Goal: Information Seeking & Learning: Learn about a topic

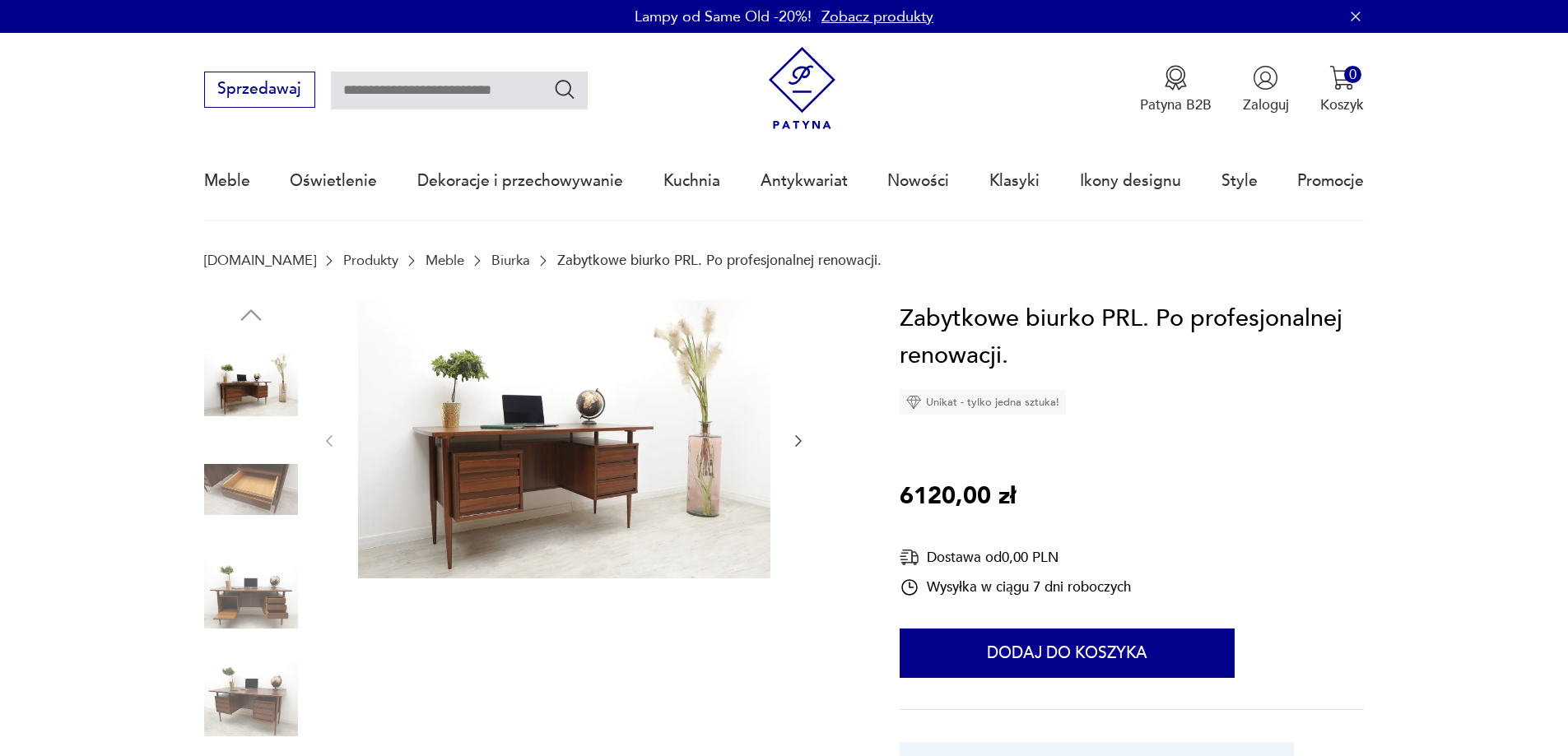
click at [266, 494] on img at bounding box center [251, 490] width 94 height 94
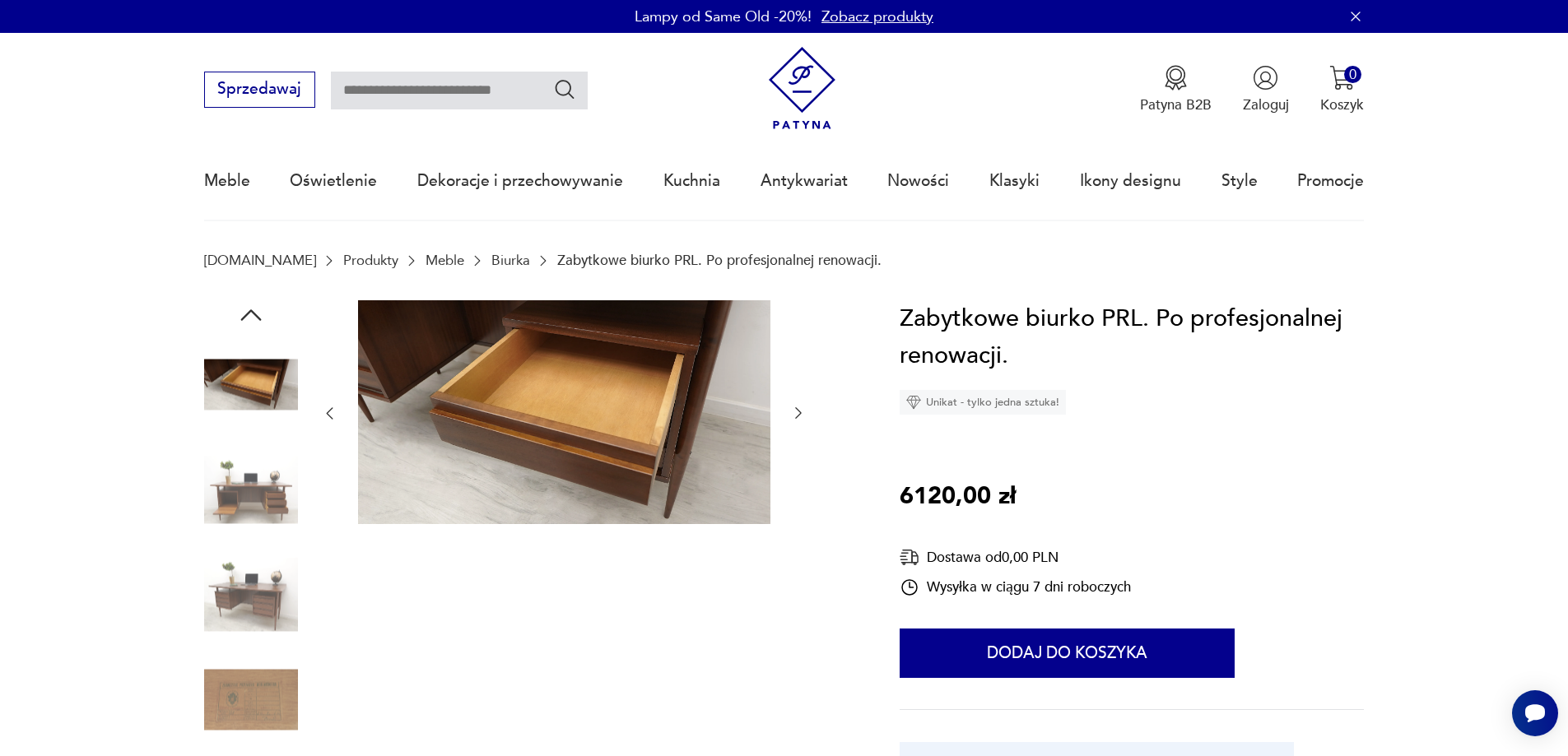
click at [261, 507] on img at bounding box center [251, 490] width 94 height 94
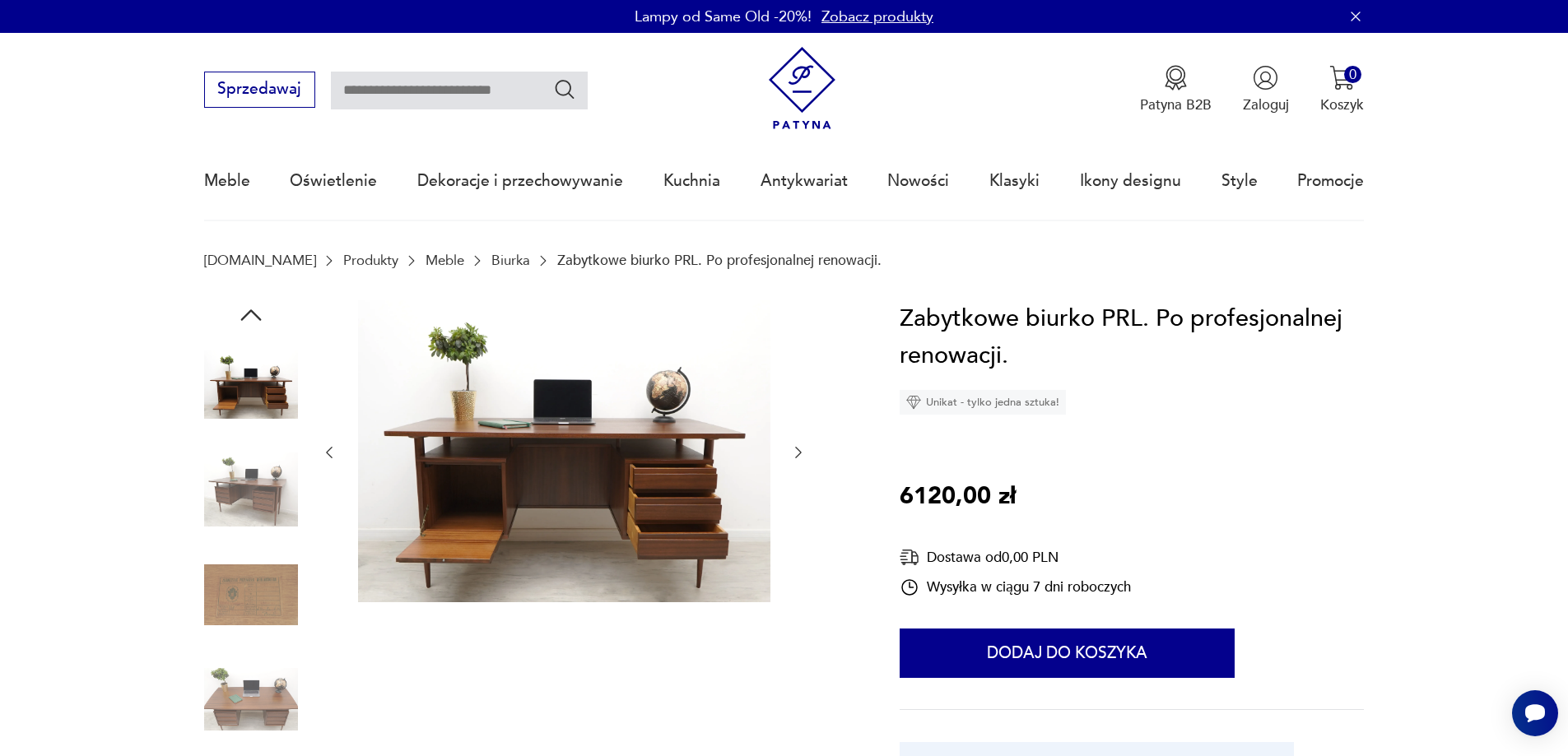
click at [265, 596] on img at bounding box center [251, 594] width 94 height 94
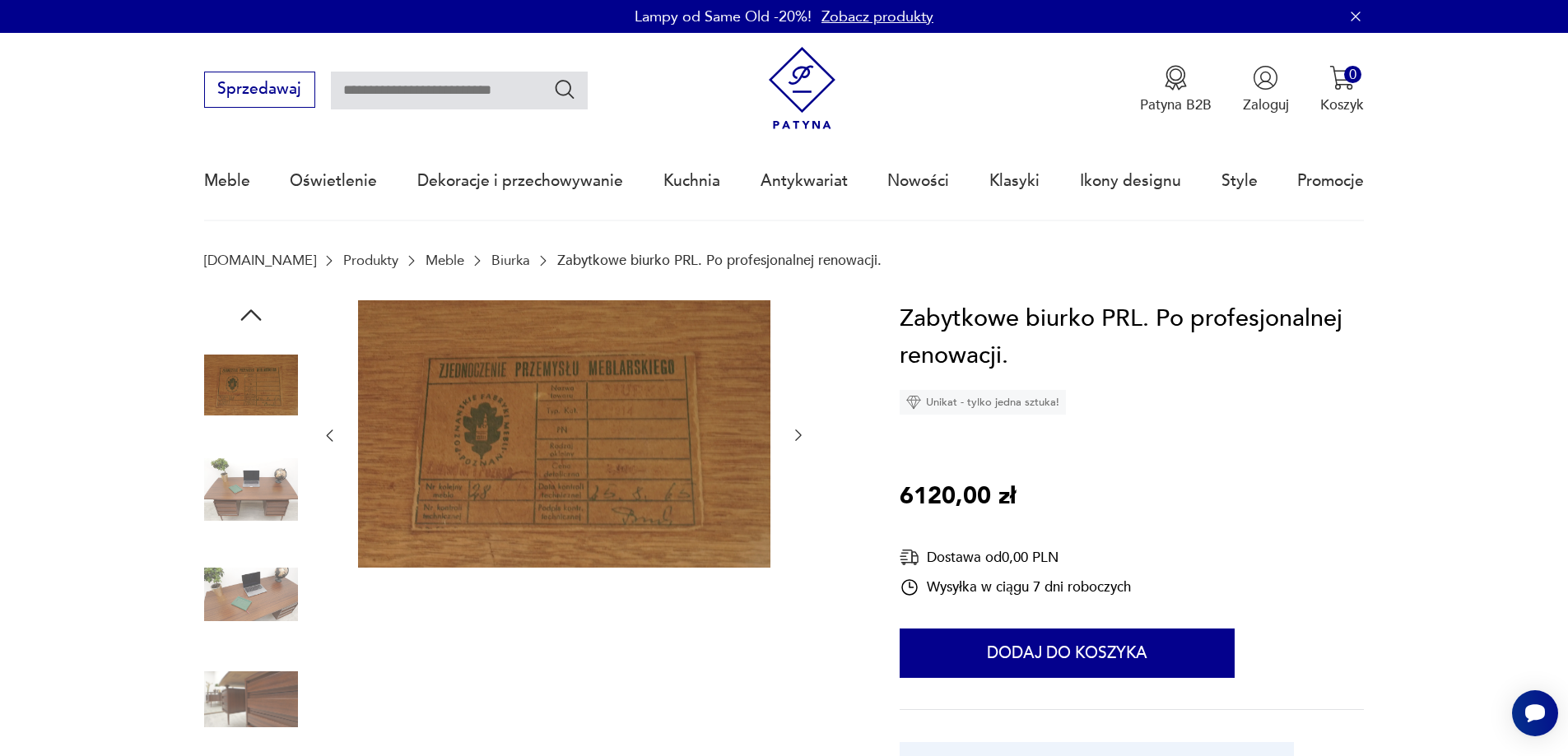
click at [265, 596] on img at bounding box center [251, 594] width 94 height 94
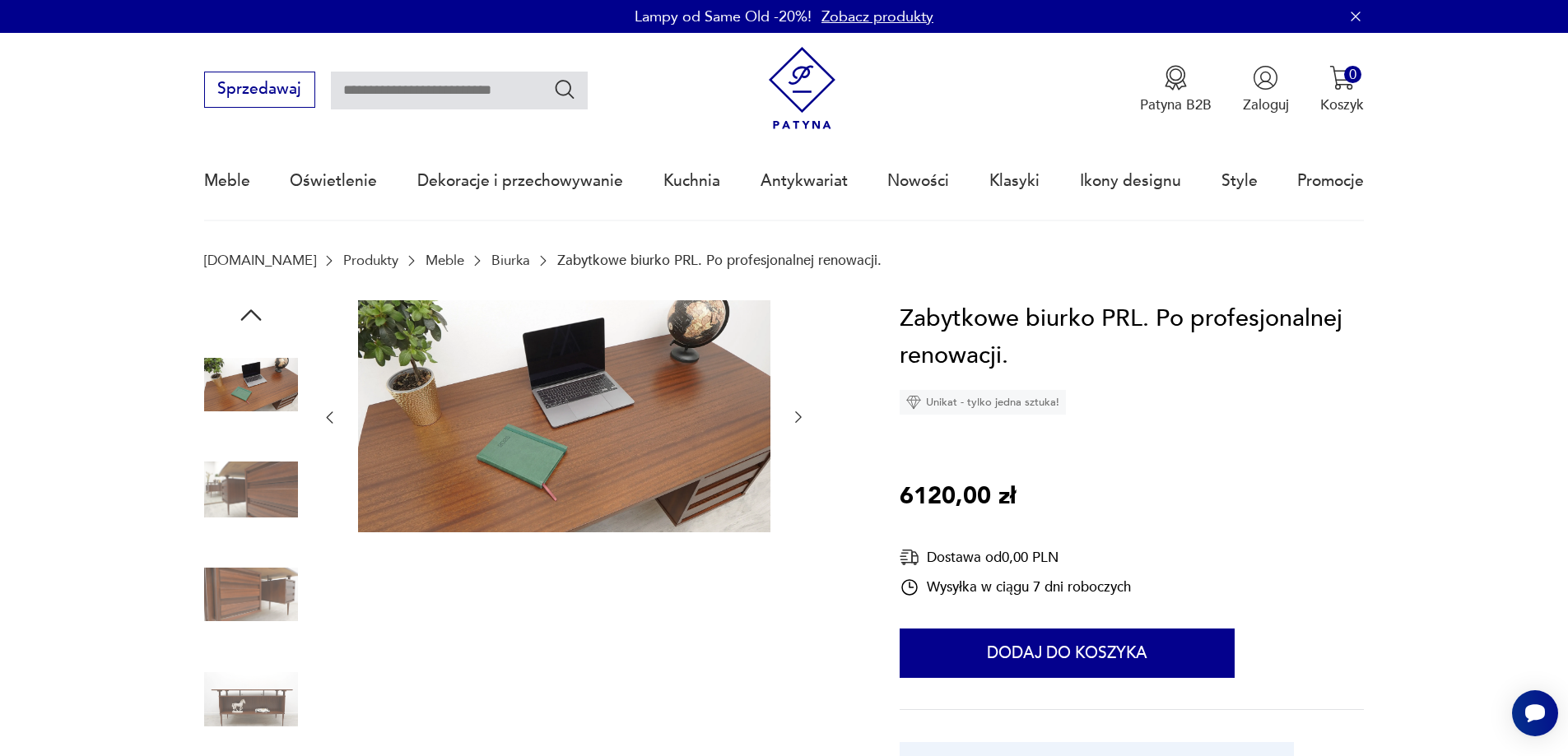
click at [228, 610] on img at bounding box center [251, 594] width 94 height 94
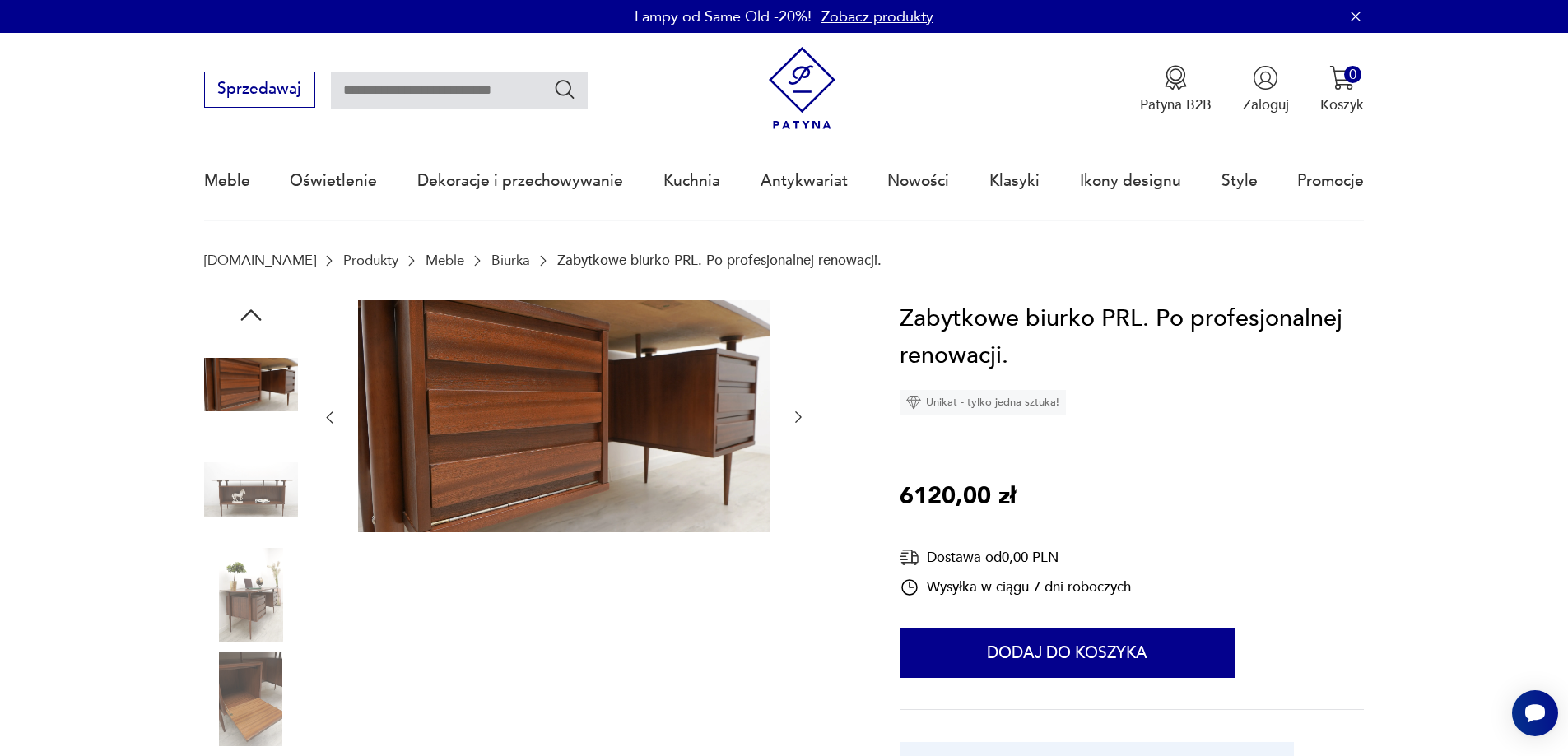
click at [240, 609] on img at bounding box center [251, 594] width 94 height 94
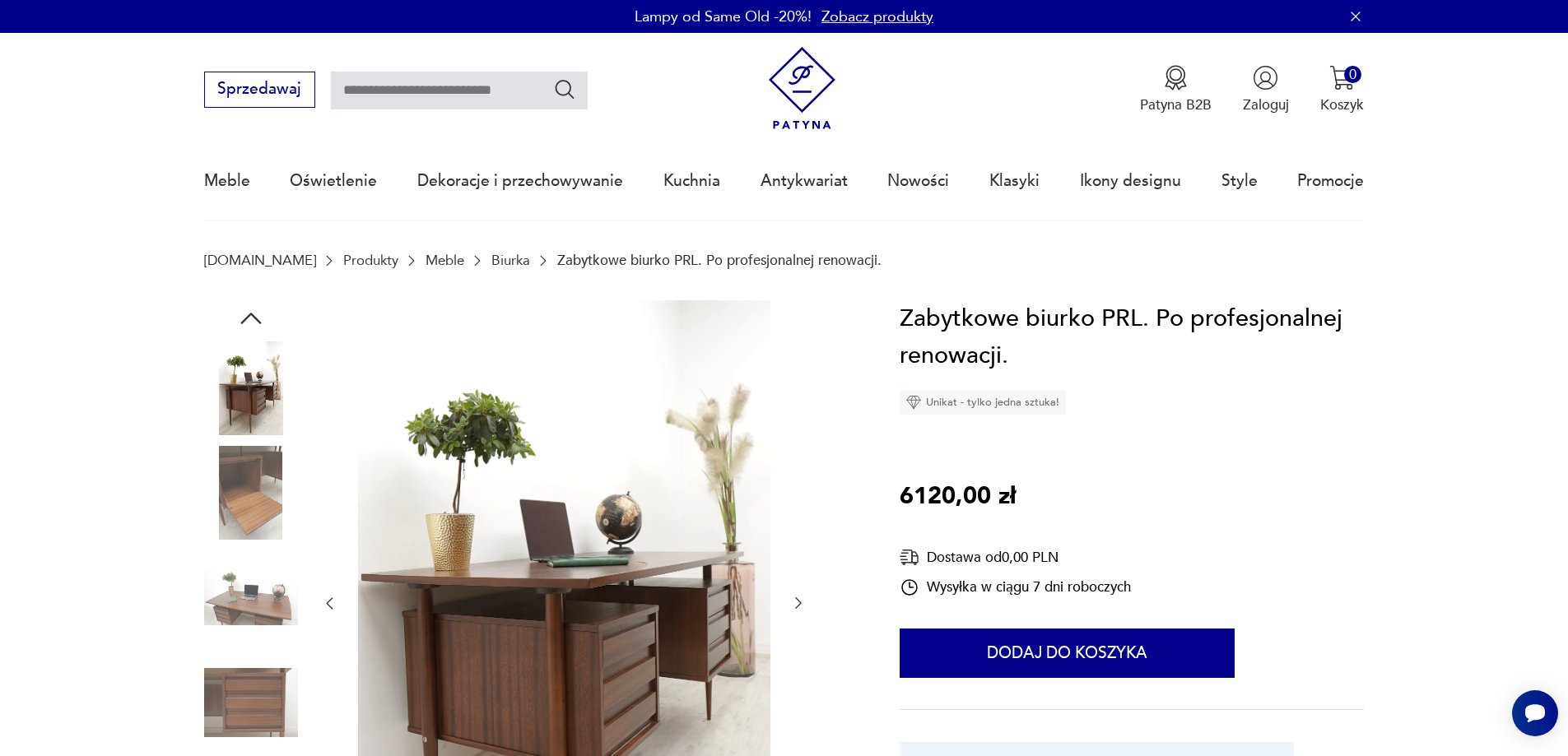
click at [272, 593] on img at bounding box center [251, 598] width 94 height 94
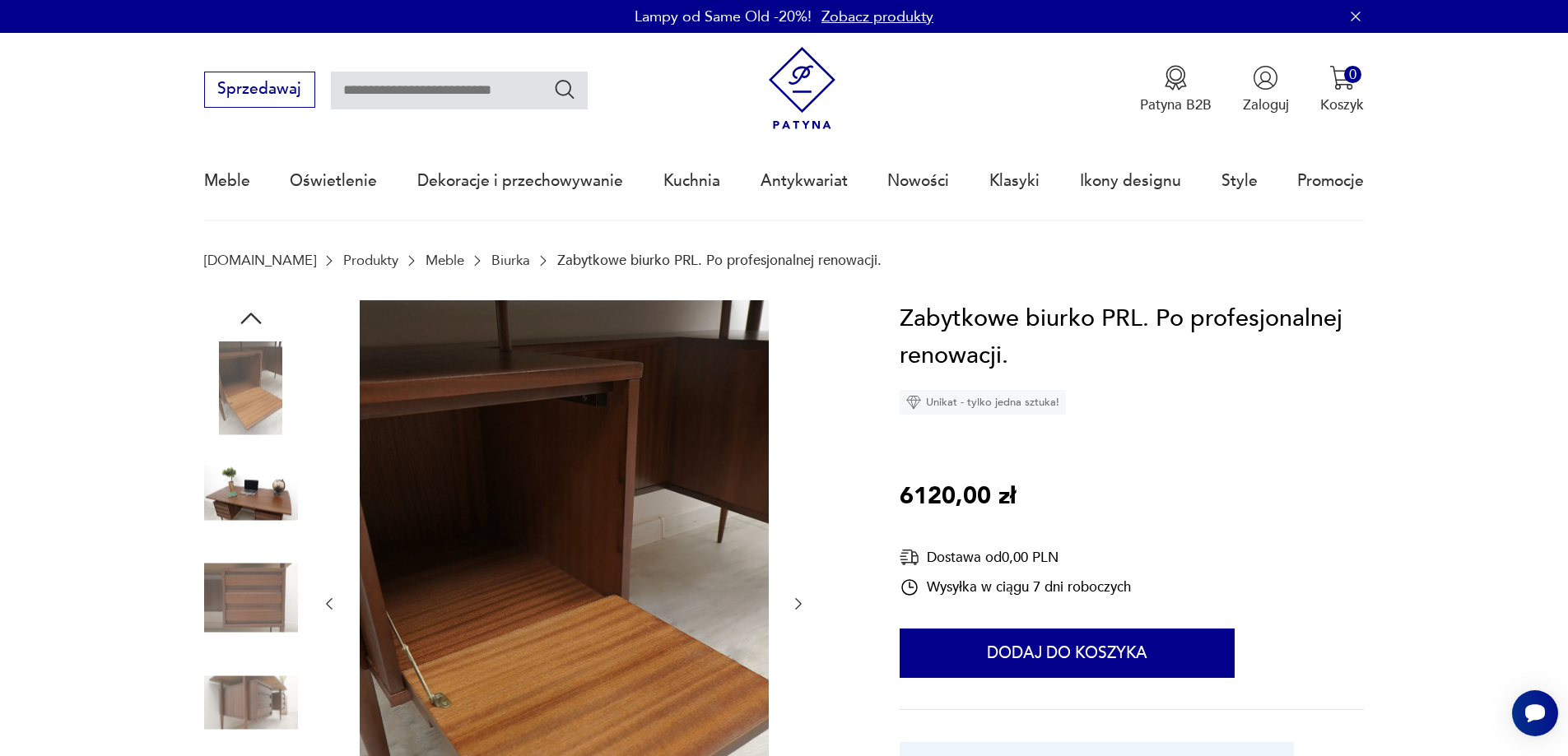
click at [272, 593] on img at bounding box center [251, 598] width 94 height 94
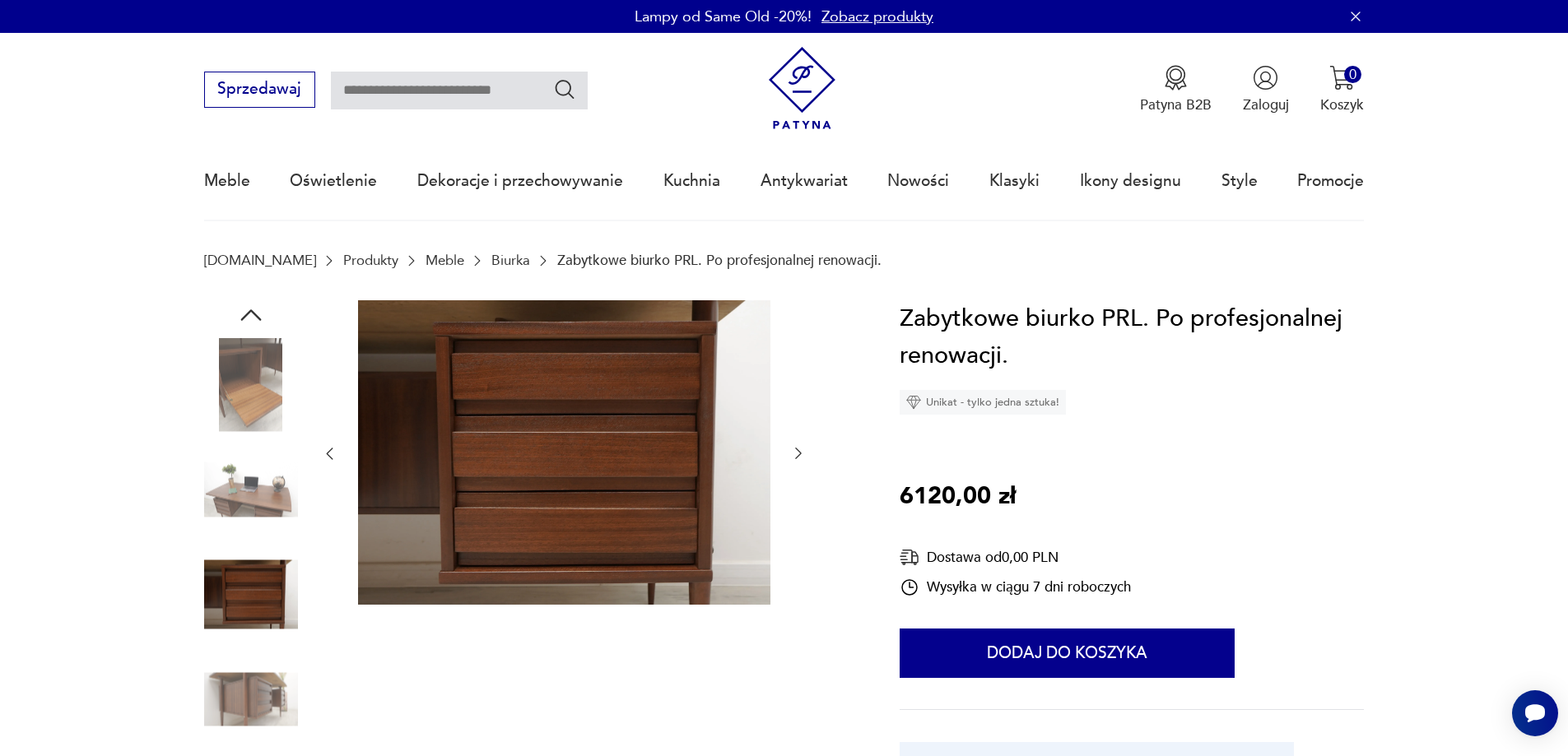
click at [273, 702] on img at bounding box center [251, 699] width 94 height 94
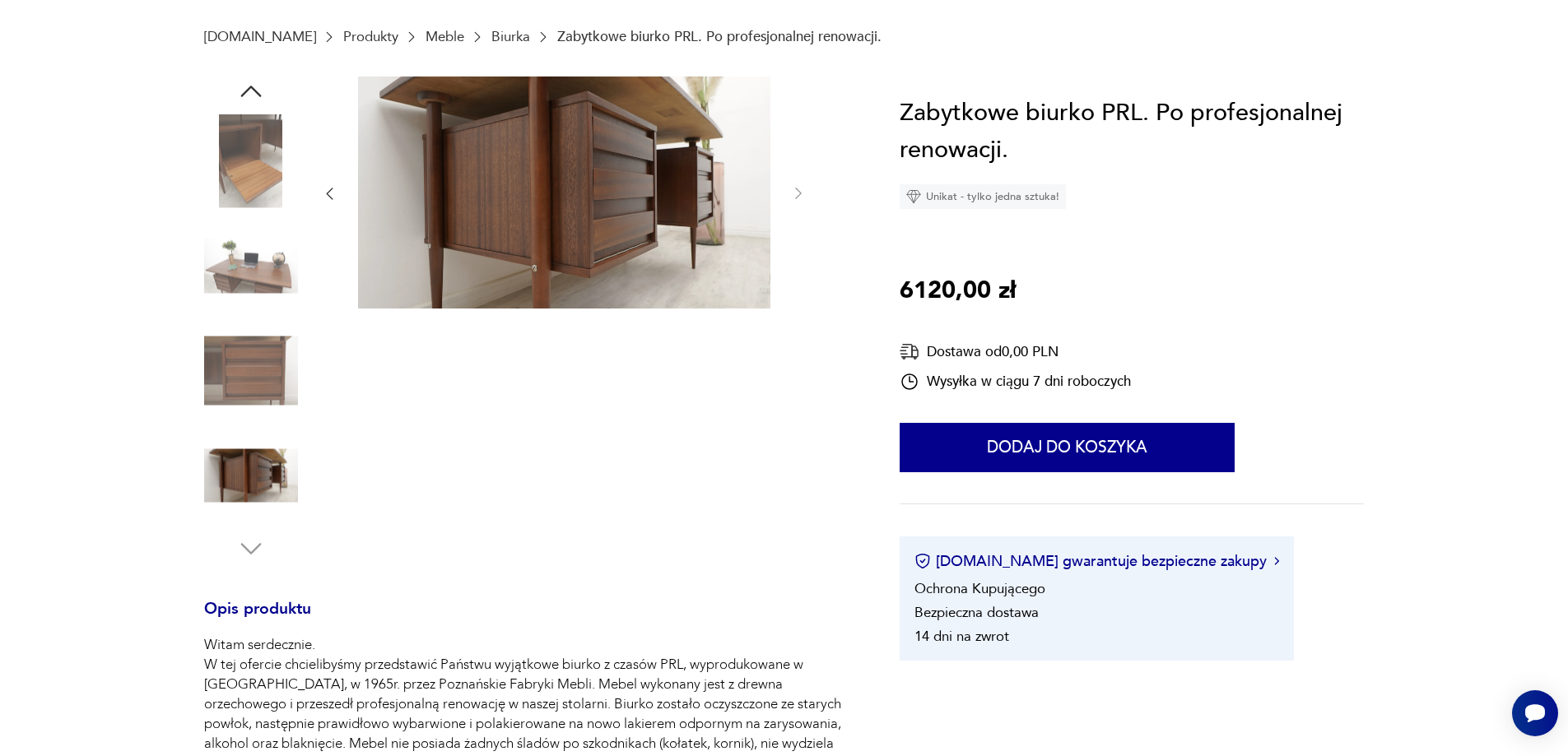
scroll to position [247, 0]
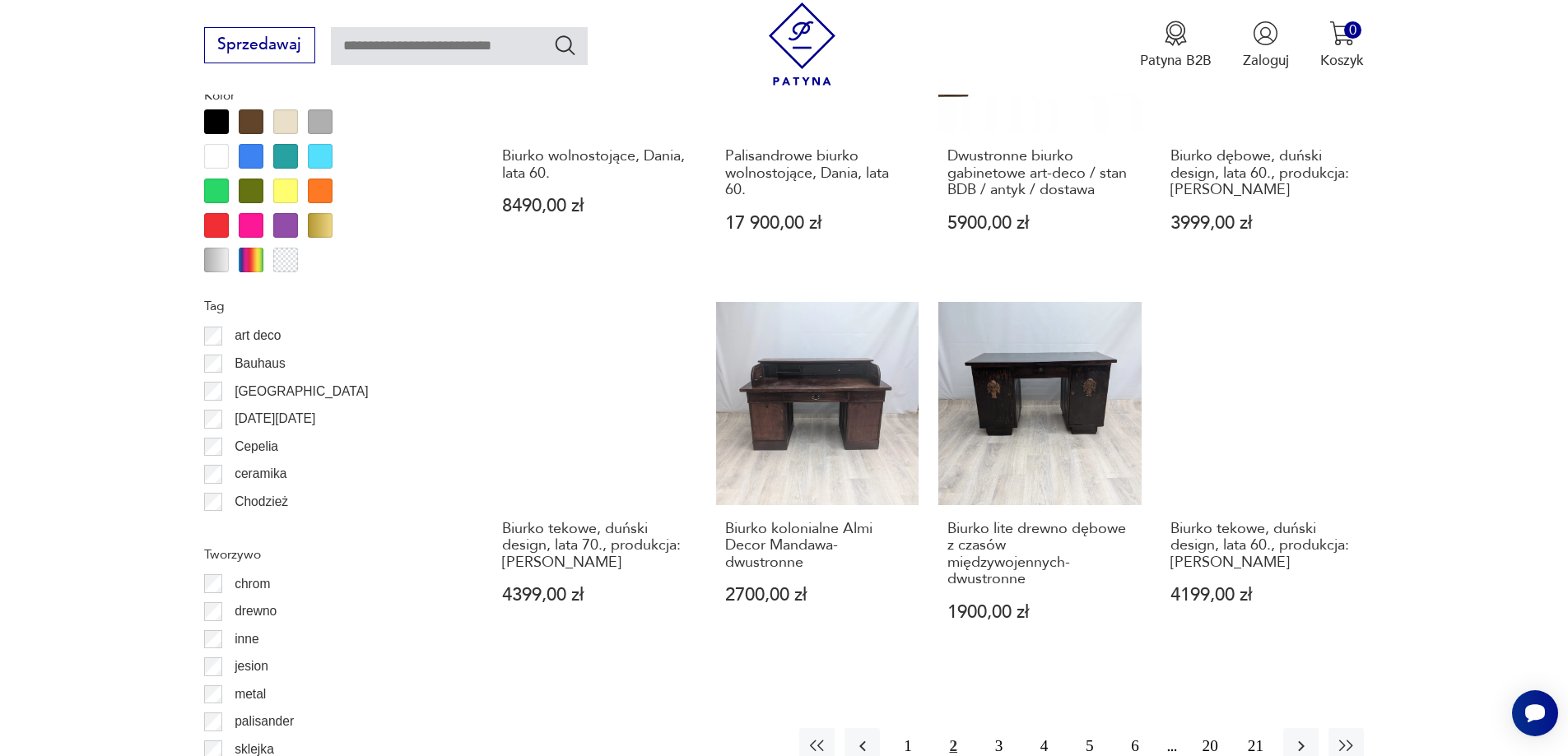
scroll to position [1700, 0]
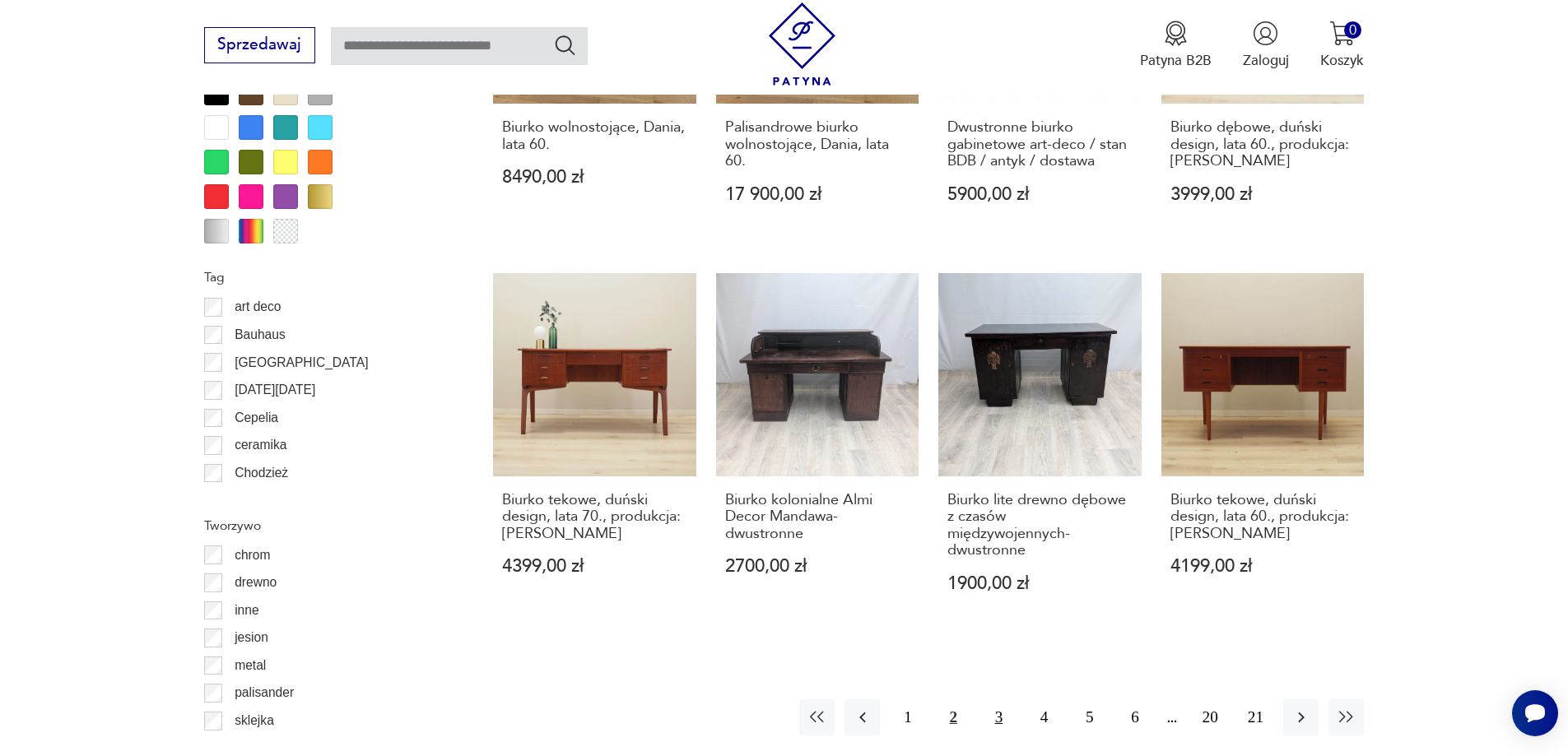
click at [1013, 700] on button "3" at bounding box center [999, 718] width 36 height 36
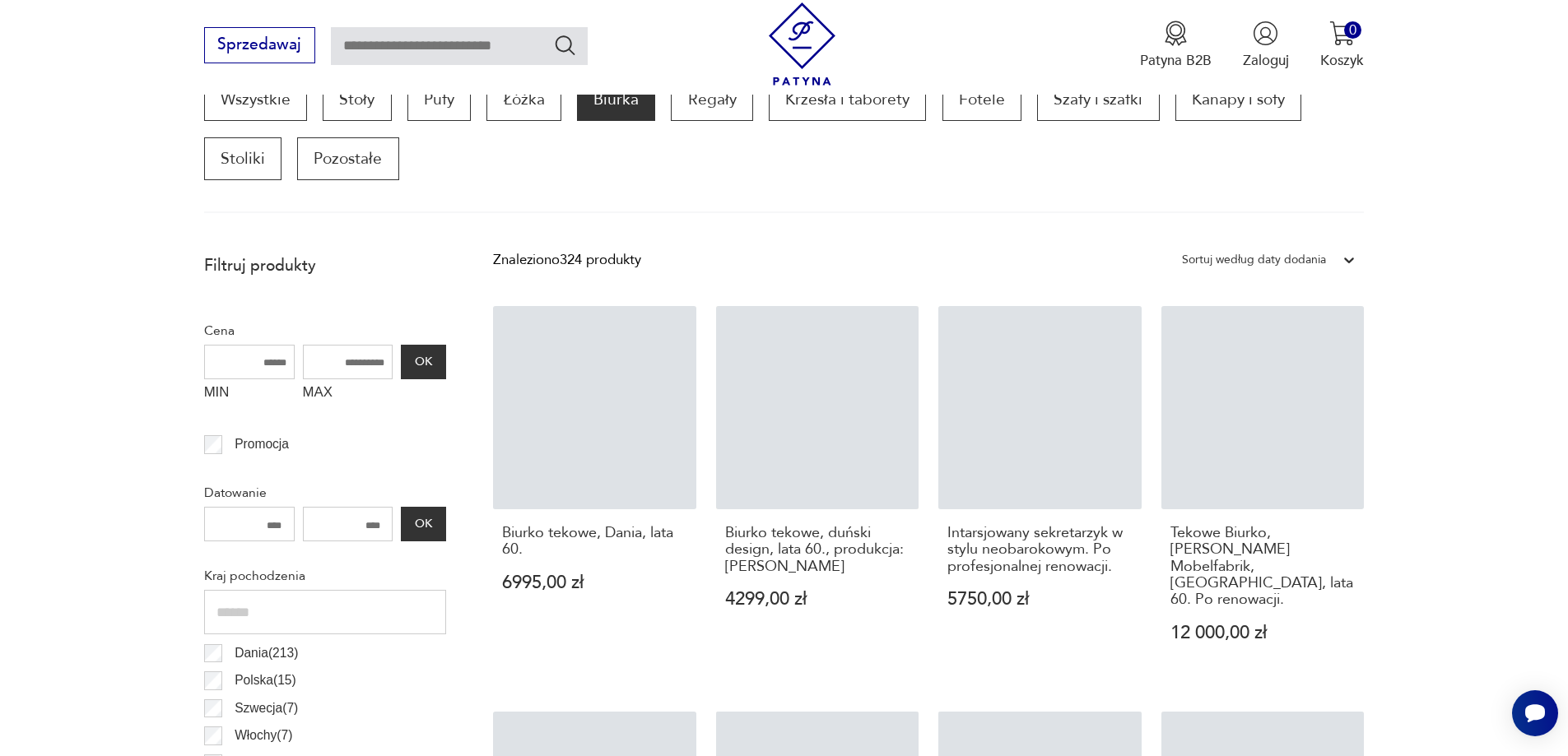
scroll to position [548, 0]
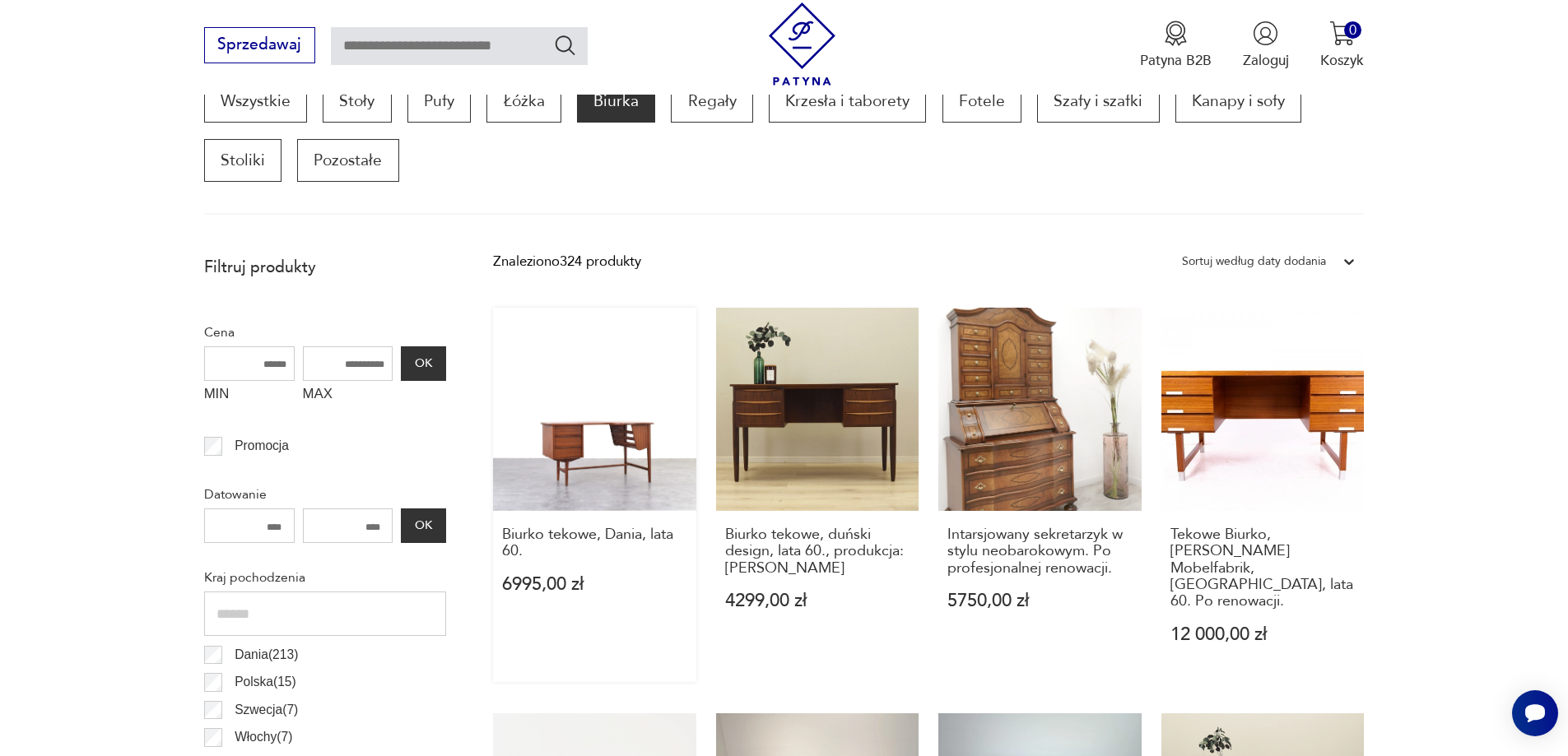
click at [583, 410] on link "Biurko tekowe, Dania, lata 60. 6995,00 zł" at bounding box center [594, 494] width 203 height 374
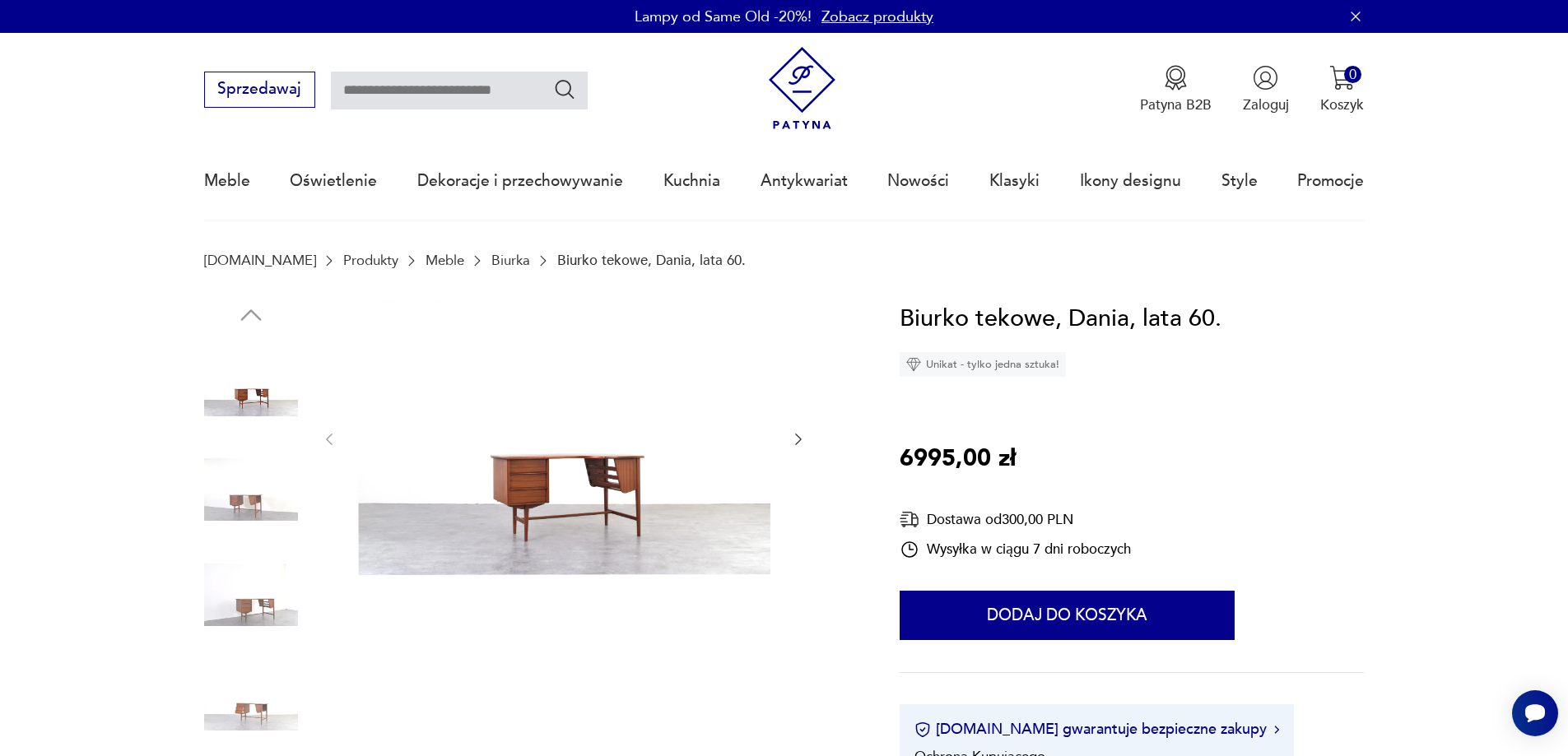
click at [265, 593] on img at bounding box center [251, 594] width 94 height 94
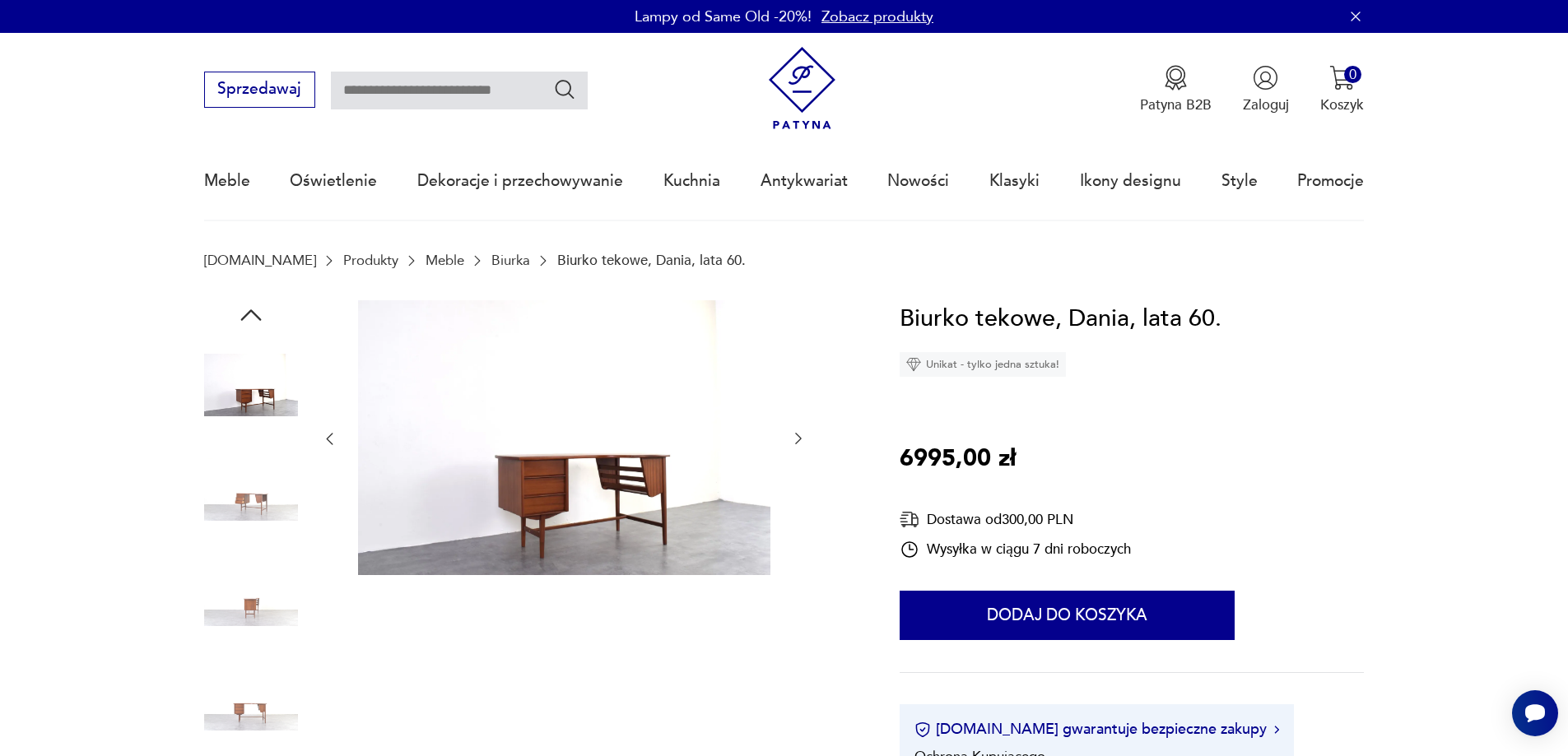
click at [265, 612] on img at bounding box center [251, 594] width 94 height 94
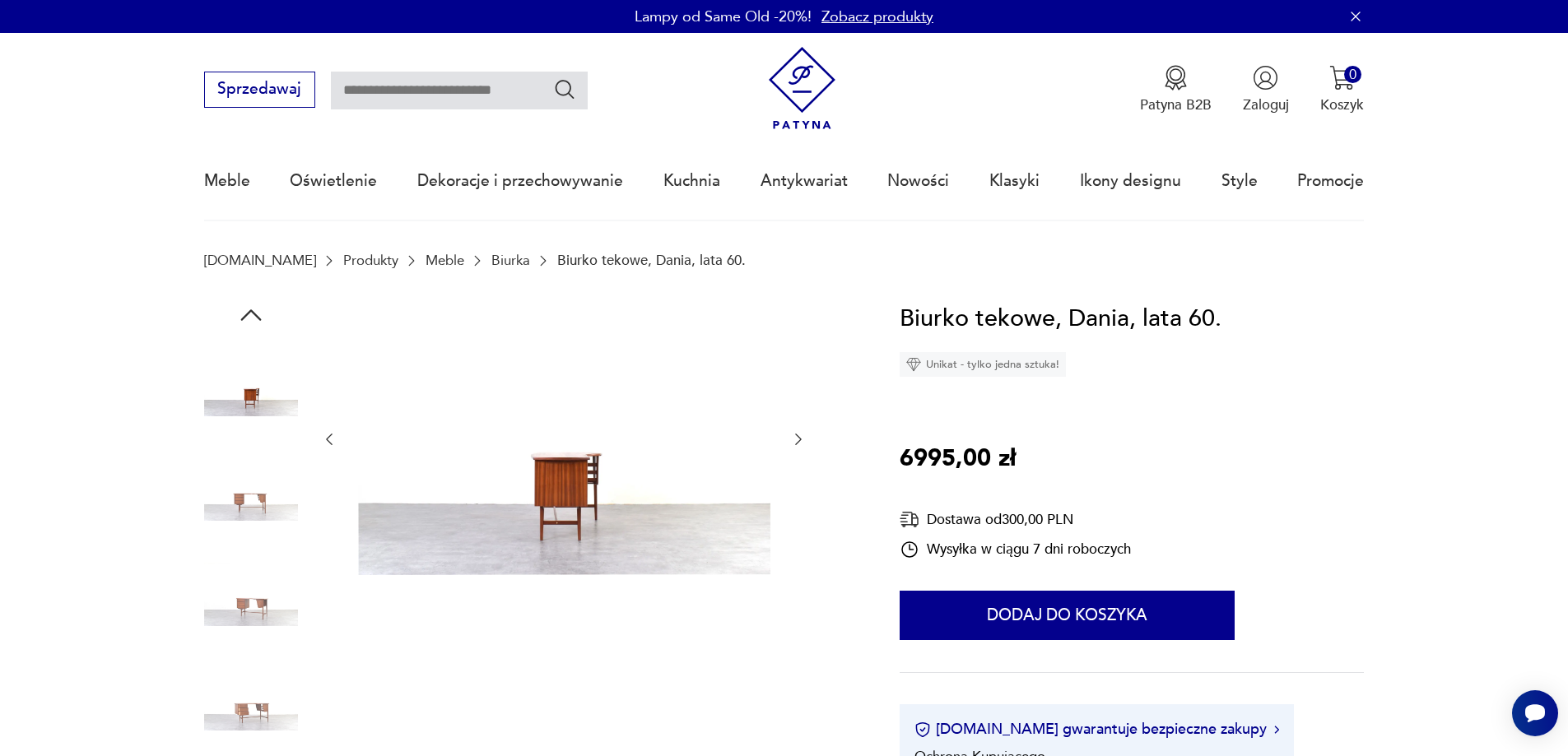
click at [265, 612] on img at bounding box center [251, 594] width 94 height 94
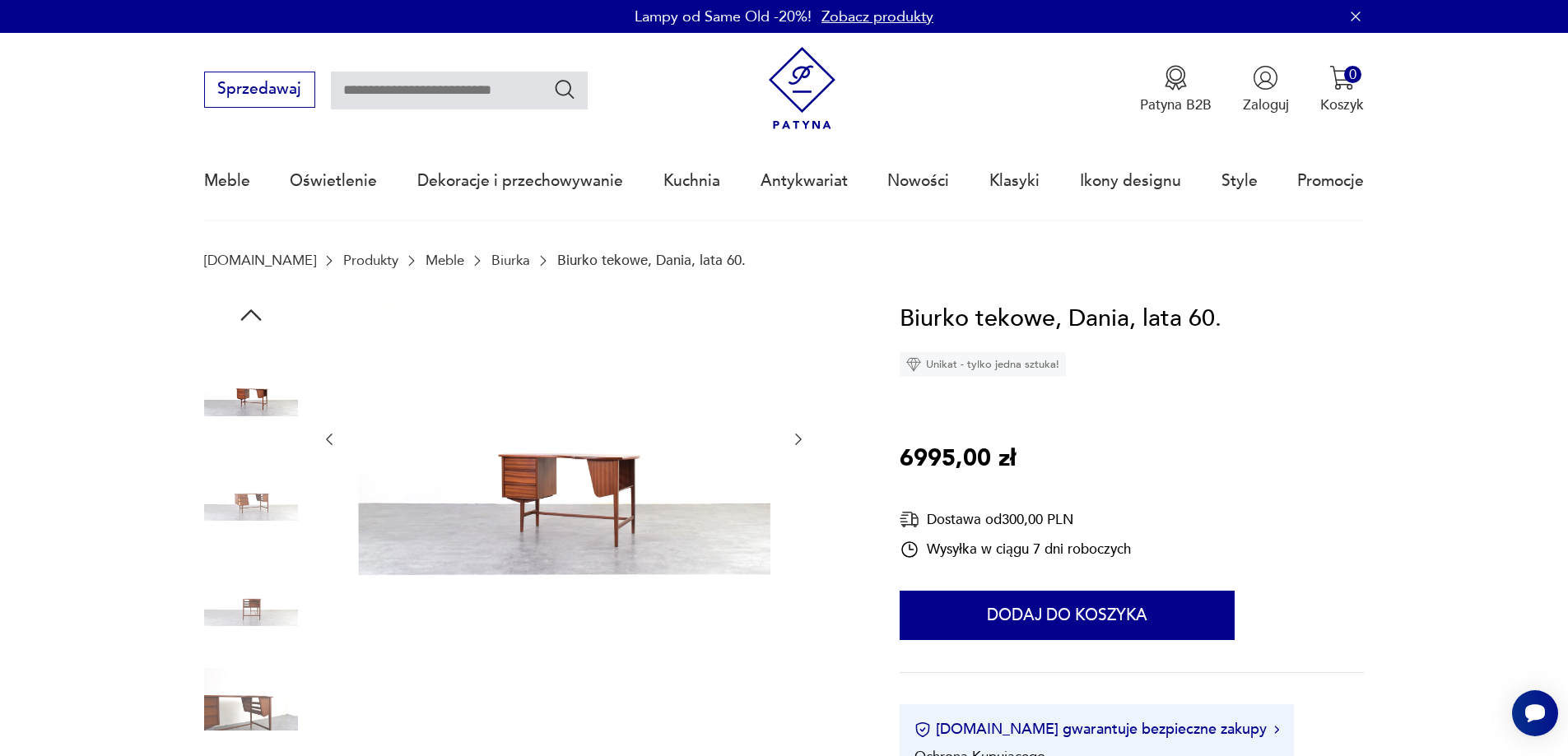
click at [265, 612] on img at bounding box center [251, 594] width 94 height 94
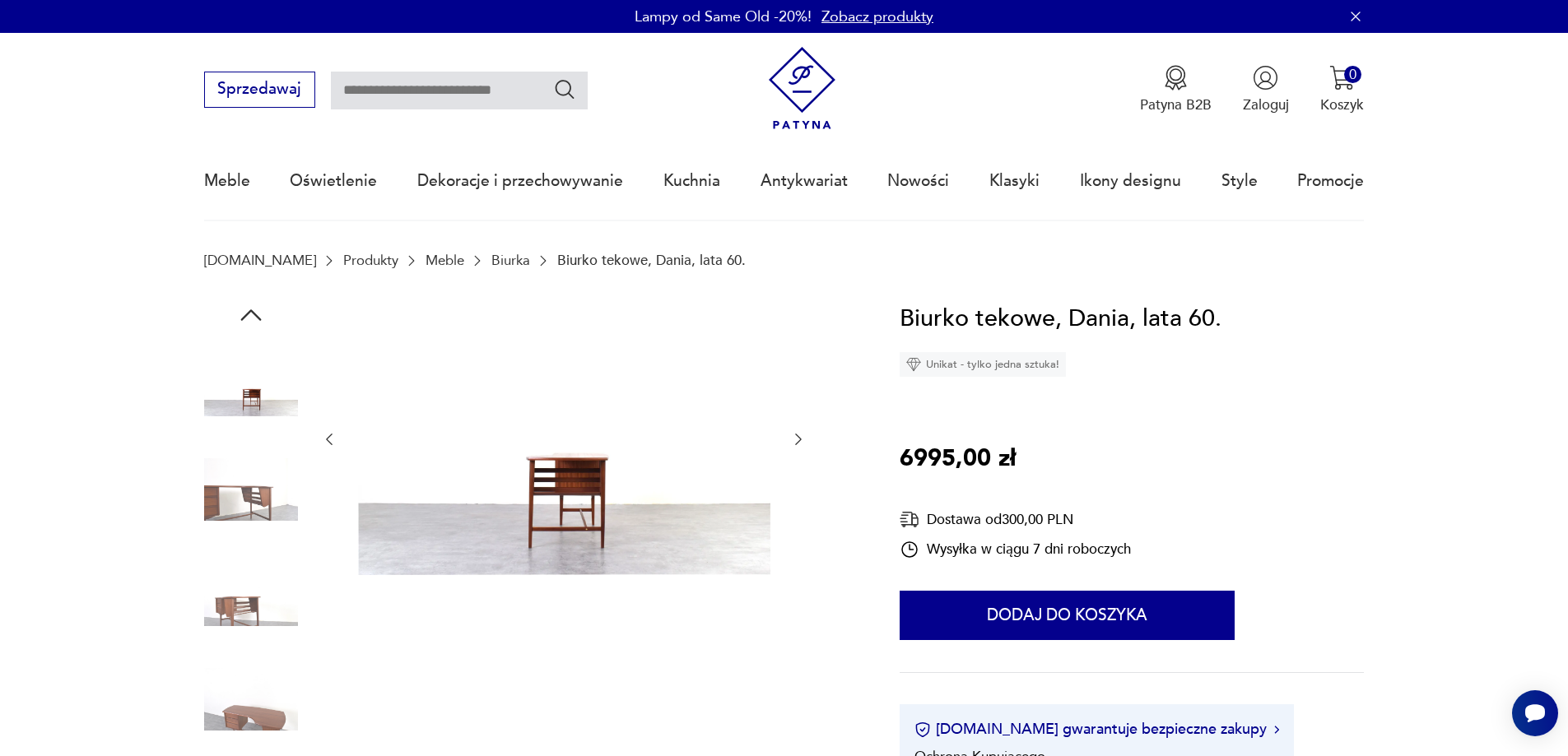
click at [264, 716] on img at bounding box center [251, 699] width 94 height 94
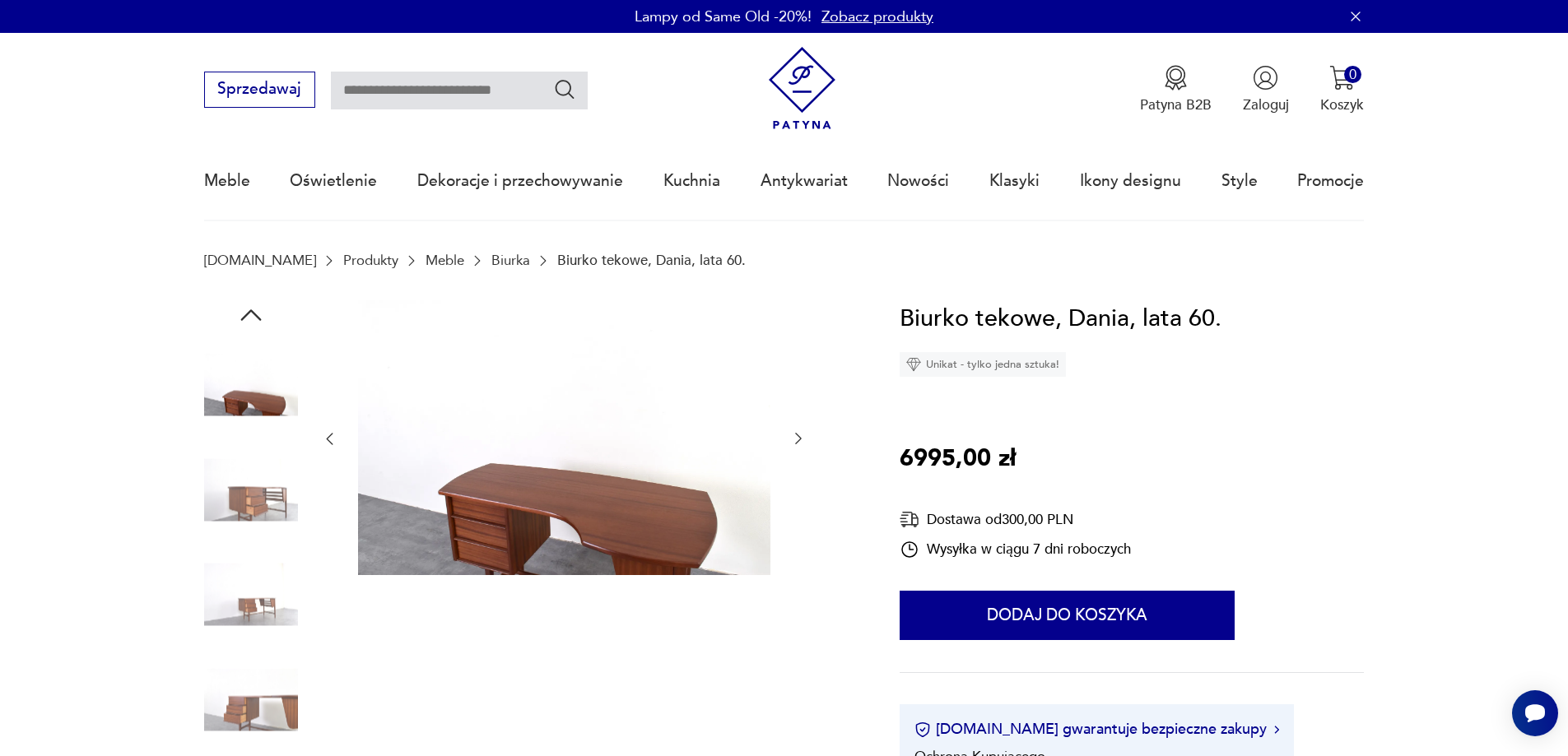
click at [264, 718] on img at bounding box center [251, 699] width 94 height 94
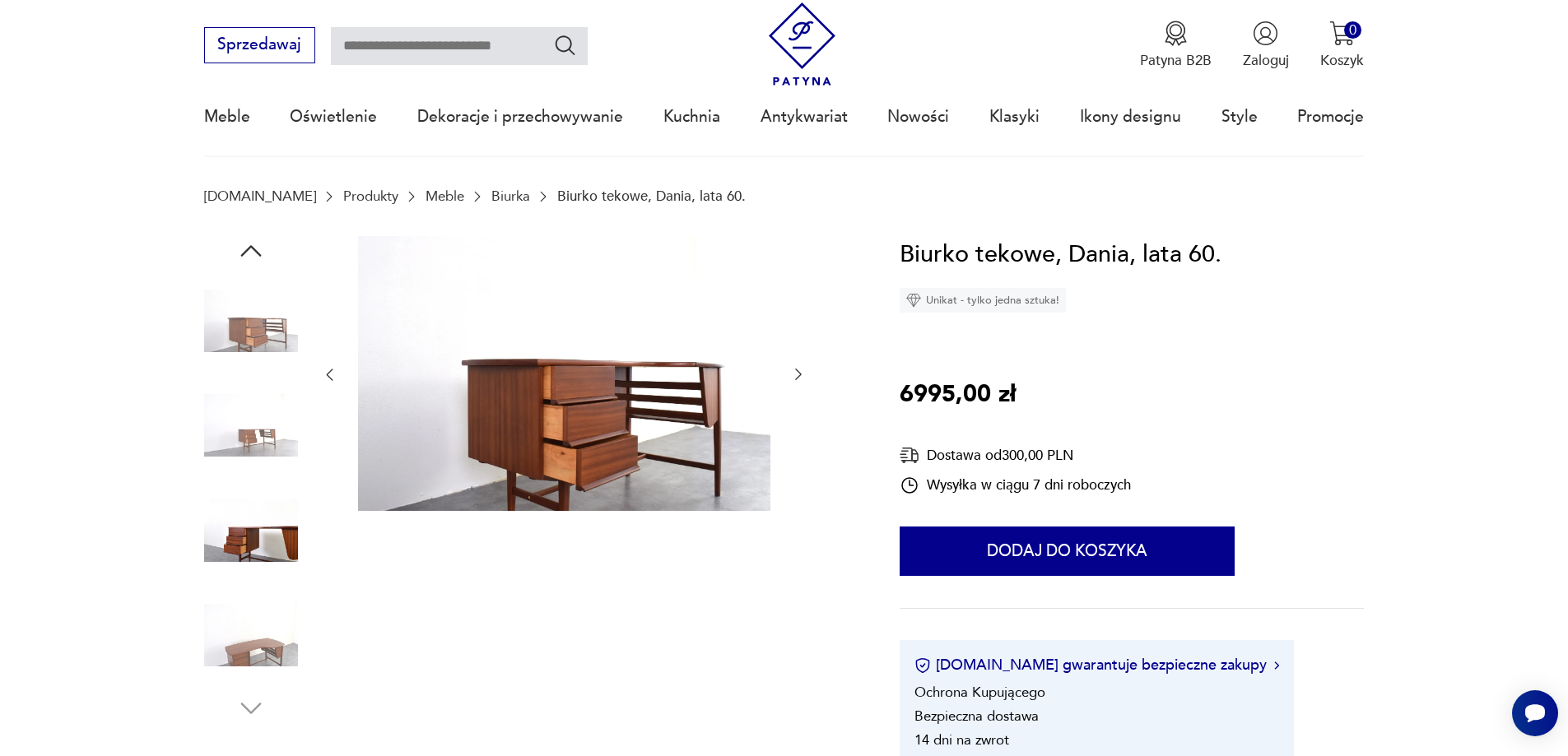
scroll to position [165, 0]
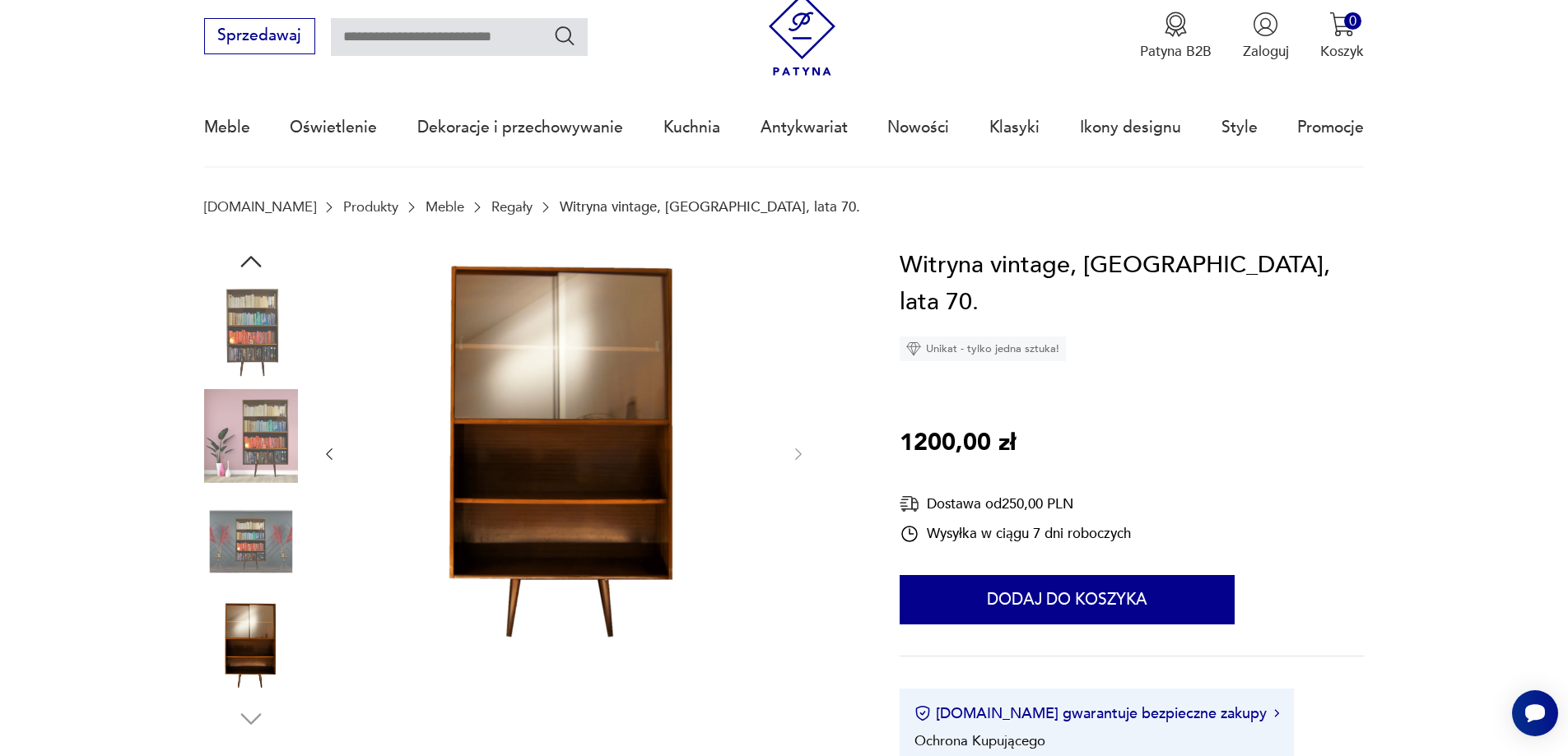
scroll to position [82, 0]
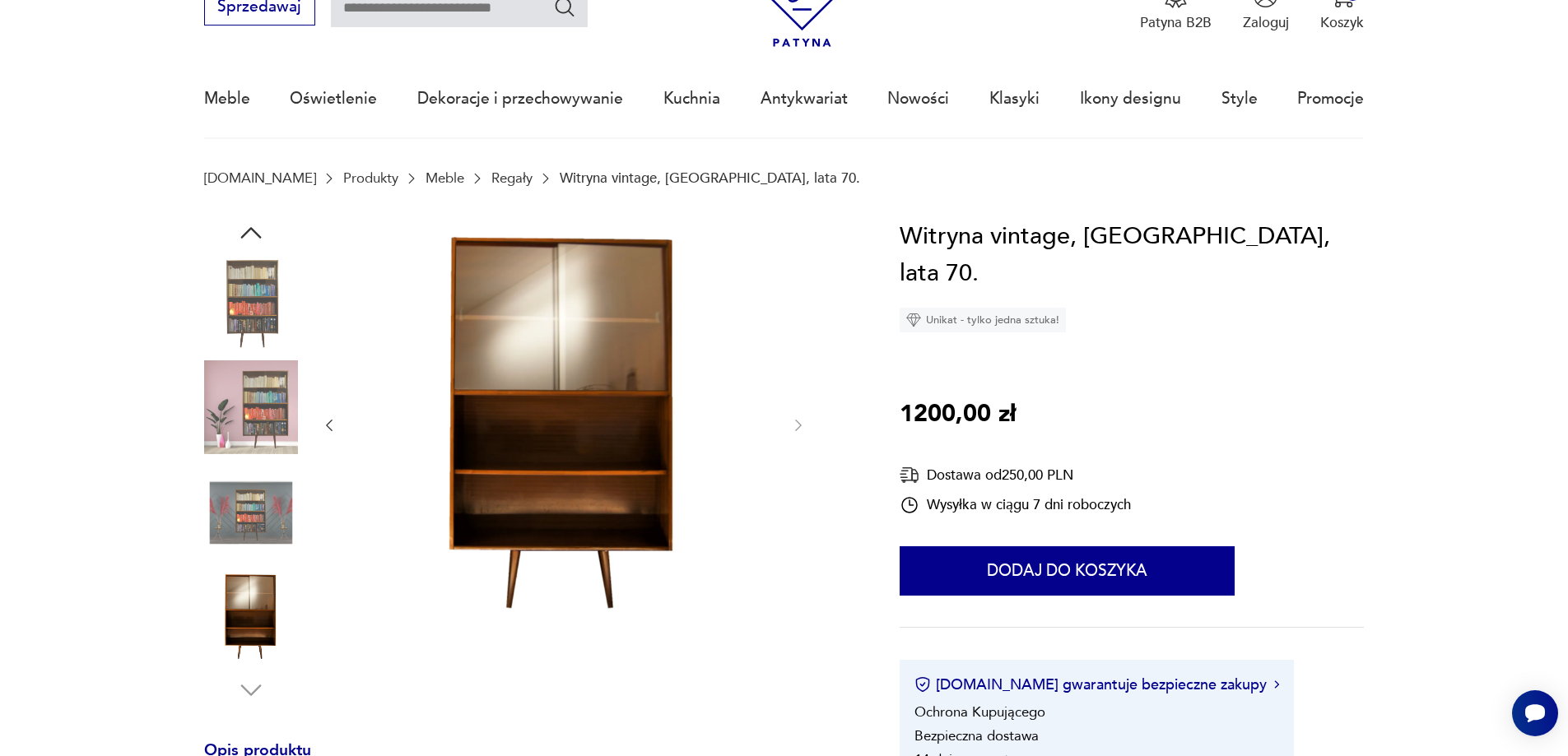
click at [250, 270] on img at bounding box center [251, 302] width 94 height 94
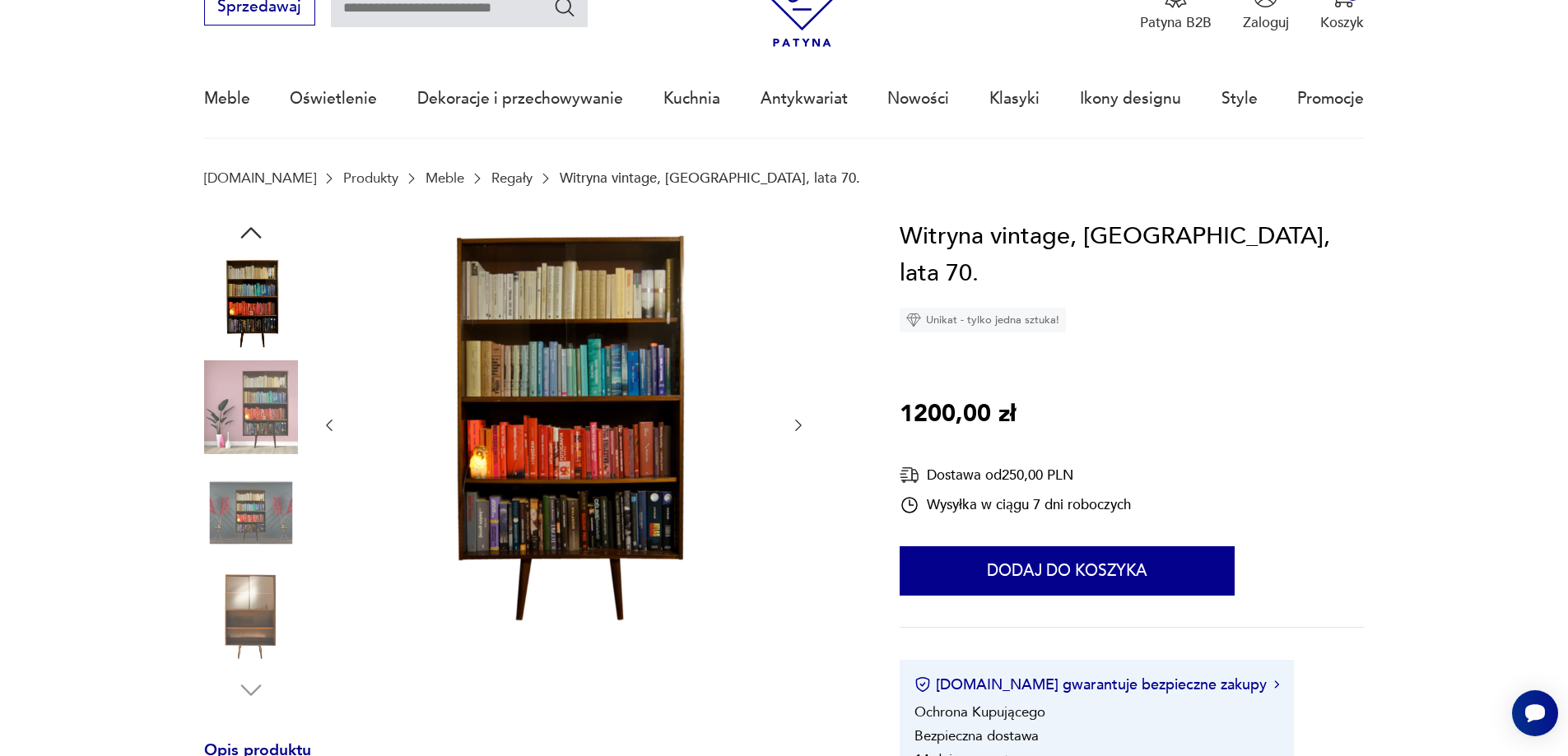
click at [215, 377] on img at bounding box center [251, 407] width 94 height 94
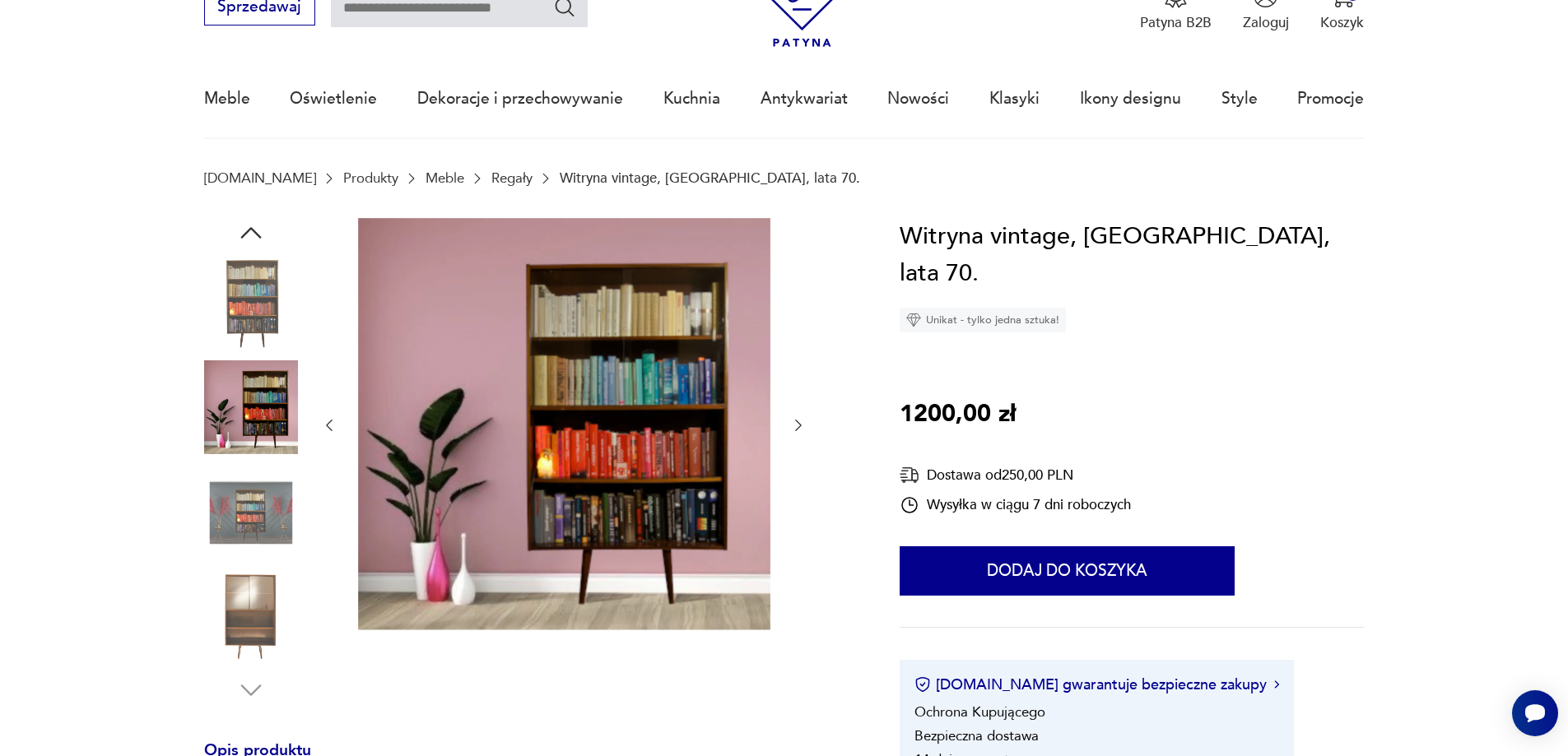
click at [274, 521] on img at bounding box center [251, 512] width 94 height 94
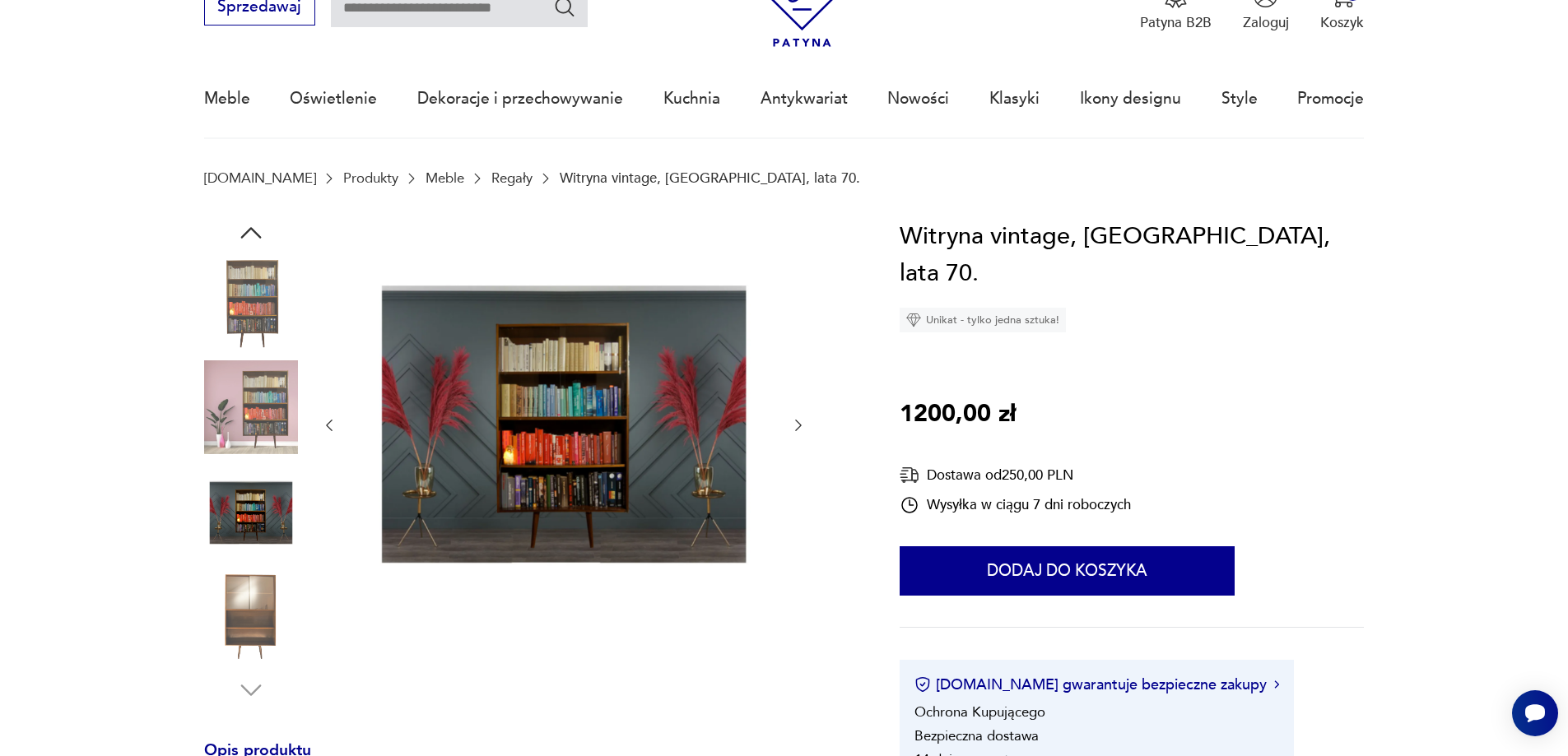
click at [259, 576] on img at bounding box center [251, 617] width 94 height 94
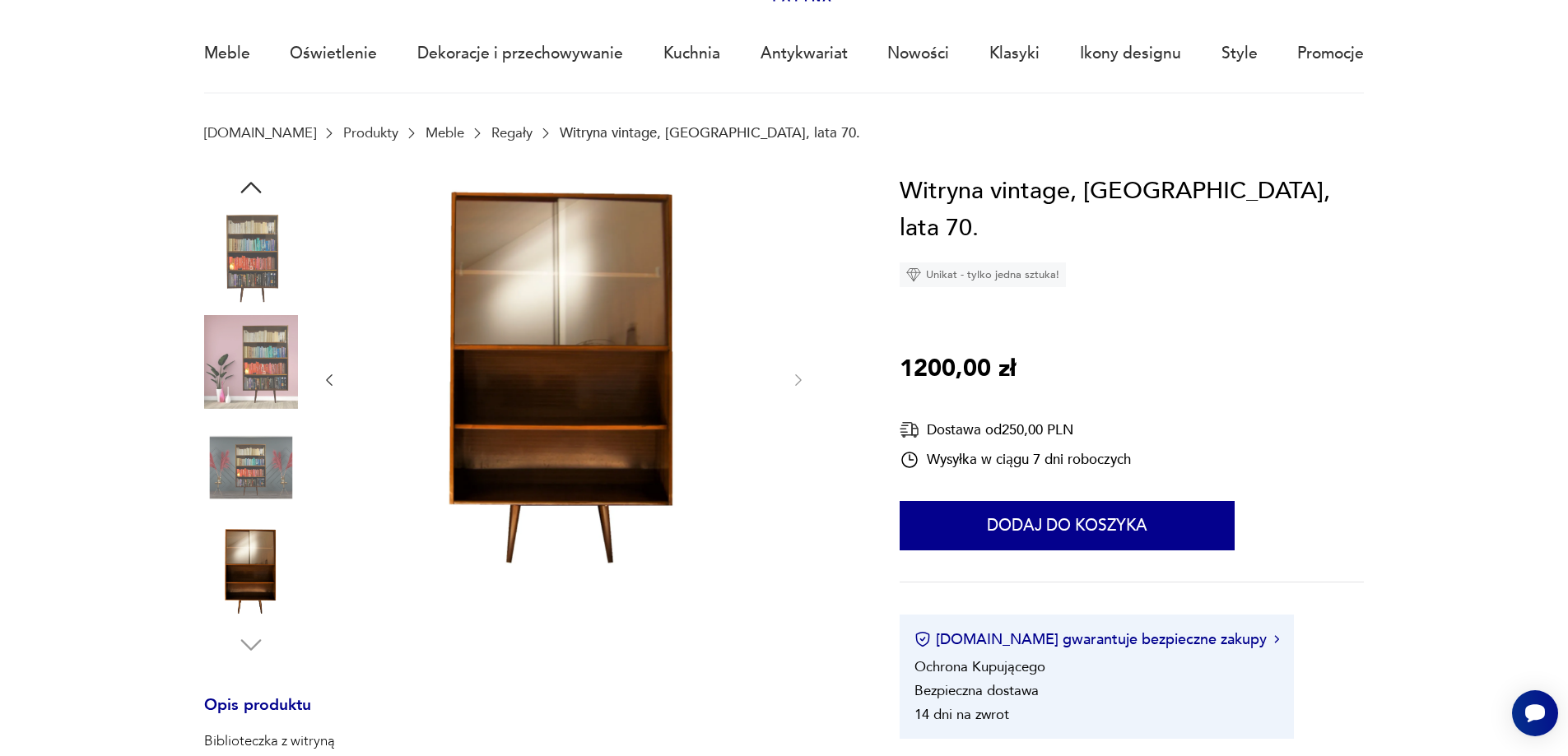
scroll to position [0, 0]
